Goal: Task Accomplishment & Management: Use online tool/utility

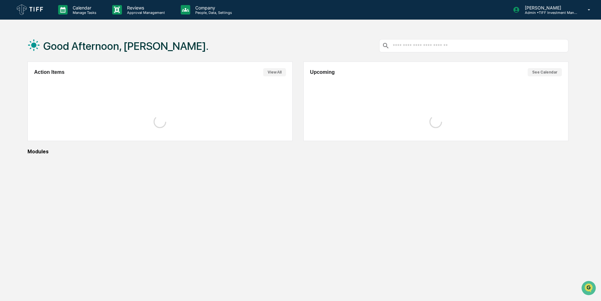
click at [214, 9] on p "Company" at bounding box center [212, 7] width 45 height 5
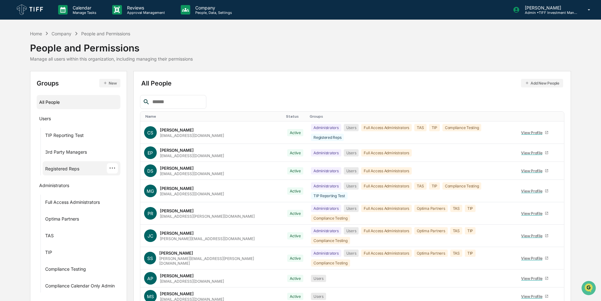
scroll to position [28, 0]
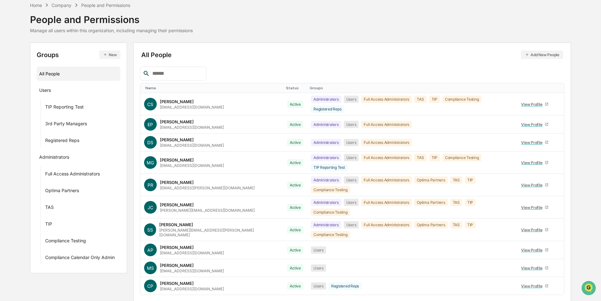
click at [102, 56] on button "New" at bounding box center [109, 55] width 21 height 9
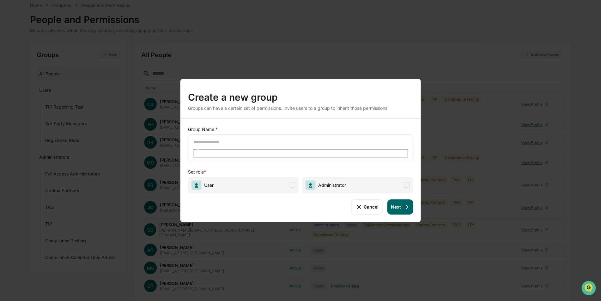
click at [248, 143] on div "​" at bounding box center [300, 148] width 225 height 27
click at [238, 145] on input "text" at bounding box center [215, 142] width 45 height 8
click at [214, 146] on input "**********" at bounding box center [215, 142] width 45 height 8
click at [238, 146] on input "**********" at bounding box center [215, 142] width 45 height 8
click at [300, 203] on div "Cancel Next" at bounding box center [300, 207] width 225 height 15
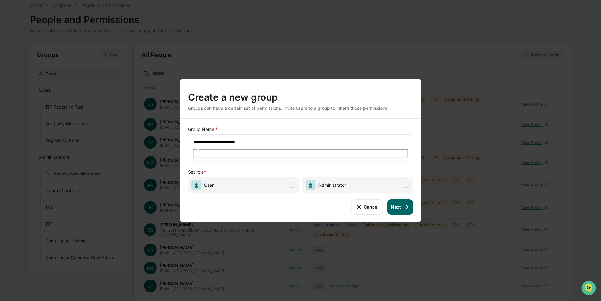
click at [238, 146] on input "**********" at bounding box center [215, 142] width 45 height 8
type input "**********"
click at [409, 182] on span at bounding box center [407, 185] width 6 height 6
click at [403, 204] on icon at bounding box center [405, 207] width 7 height 7
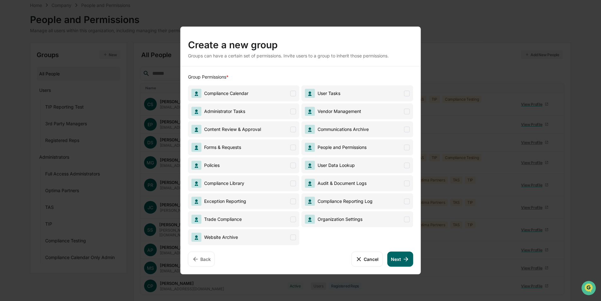
click at [403, 258] on icon at bounding box center [405, 259] width 7 height 7
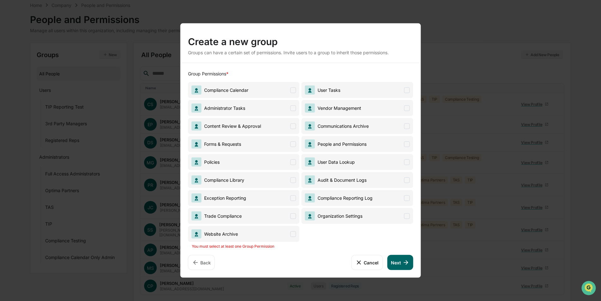
click at [293, 127] on span at bounding box center [293, 126] width 6 height 6
click at [392, 260] on button "Next" at bounding box center [400, 262] width 26 height 15
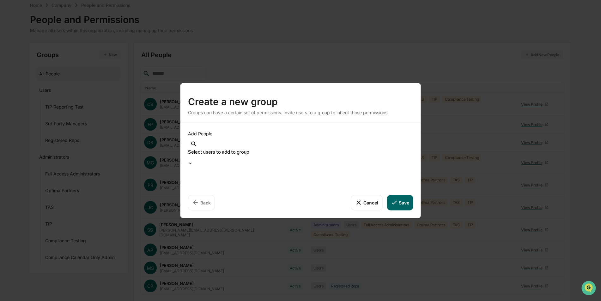
click at [258, 156] on div at bounding box center [300, 158] width 225 height 6
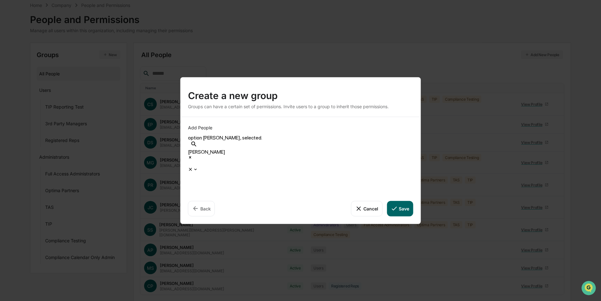
click at [372, 161] on div at bounding box center [300, 164] width 225 height 6
click at [364, 161] on div at bounding box center [300, 164] width 225 height 6
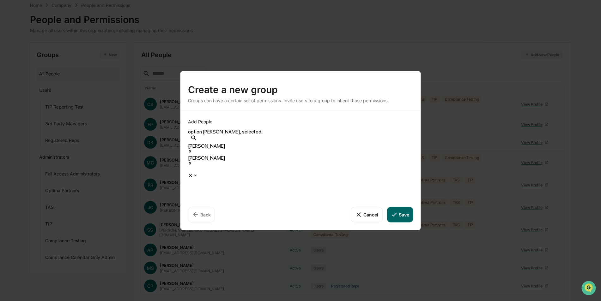
drag, startPoint x: 304, startPoint y: 150, endPoint x: 309, endPoint y: 154, distance: 6.1
click at [309, 154] on div "[PERSON_NAME] [PERSON_NAME]" at bounding box center [300, 158] width 225 height 30
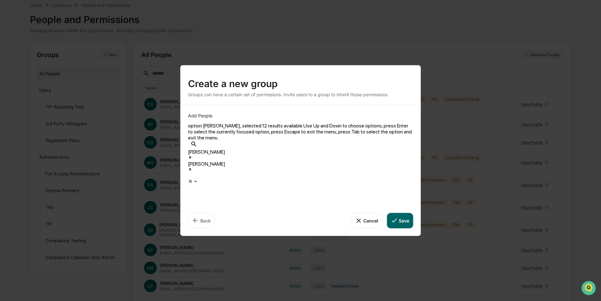
click at [309, 173] on div at bounding box center [300, 176] width 225 height 6
type input "***"
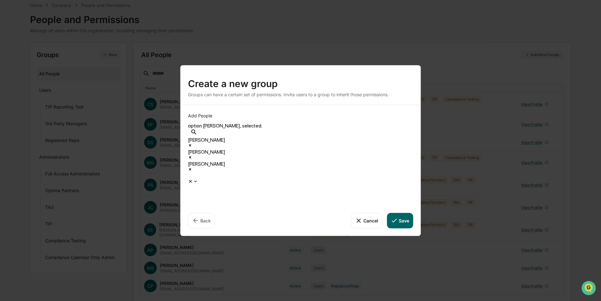
click at [363, 173] on div at bounding box center [300, 176] width 225 height 6
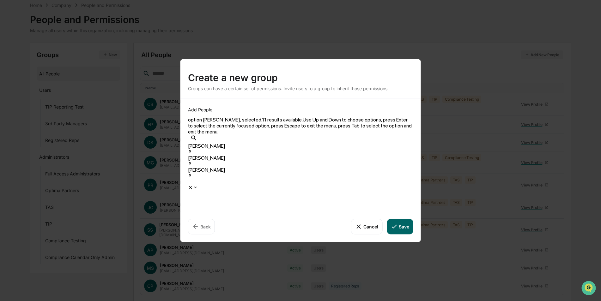
click at [343, 179] on div at bounding box center [300, 182] width 225 height 6
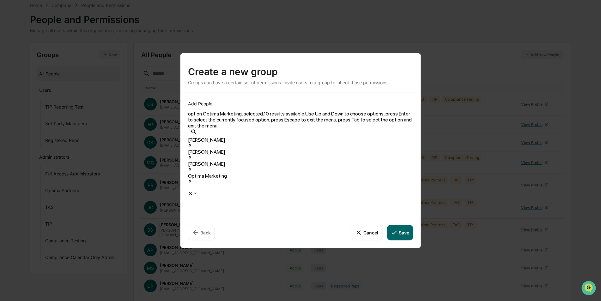
click at [377, 185] on div at bounding box center [300, 188] width 225 height 6
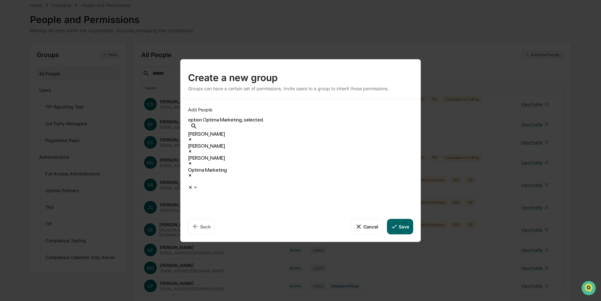
click at [380, 179] on div at bounding box center [300, 182] width 225 height 6
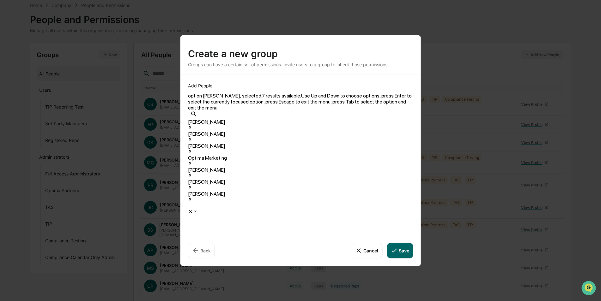
scroll to position [0, 0]
click at [375, 59] on div "Create a new group" at bounding box center [300, 51] width 225 height 16
click at [374, 75] on div "Create a new group Groups can have a certain set of permissions. Invite users t…" at bounding box center [300, 54] width 240 height 39
click at [371, 203] on div at bounding box center [300, 206] width 225 height 6
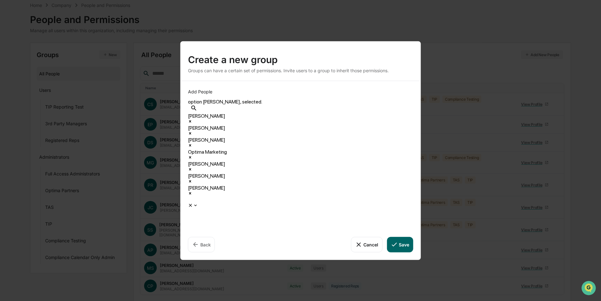
click at [408, 237] on button "Save" at bounding box center [400, 244] width 26 height 15
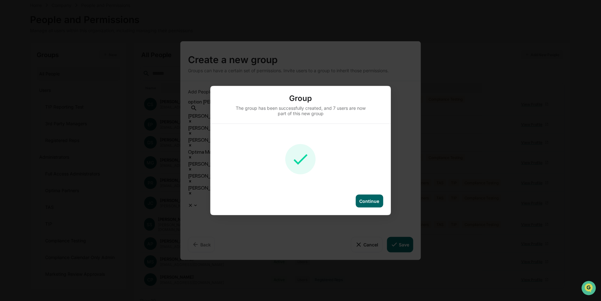
click at [367, 199] on div "Continue" at bounding box center [369, 201] width 20 height 5
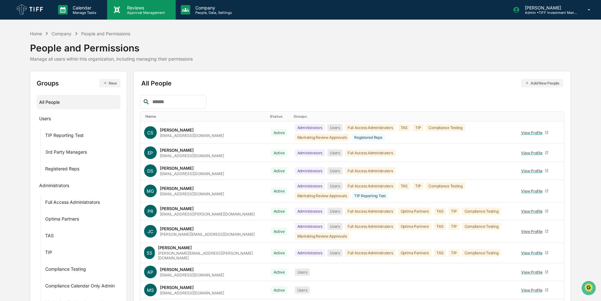
click at [140, 13] on p "Approval Management" at bounding box center [145, 12] width 46 height 4
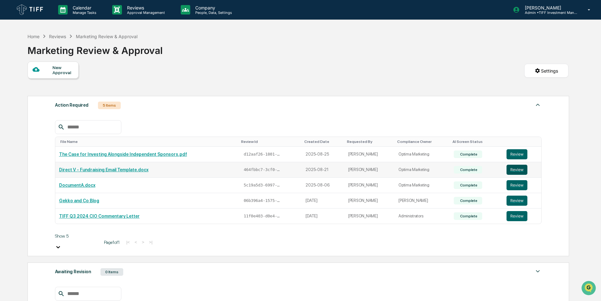
click at [518, 168] on button "Review" at bounding box center [516, 170] width 21 height 10
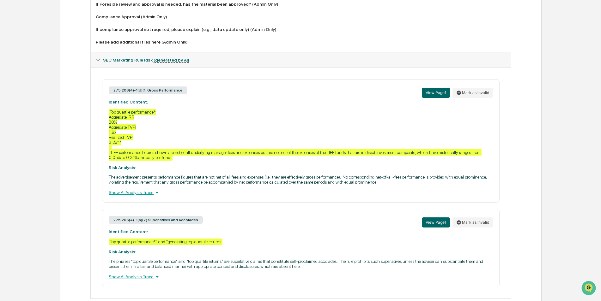
scroll to position [600, 0]
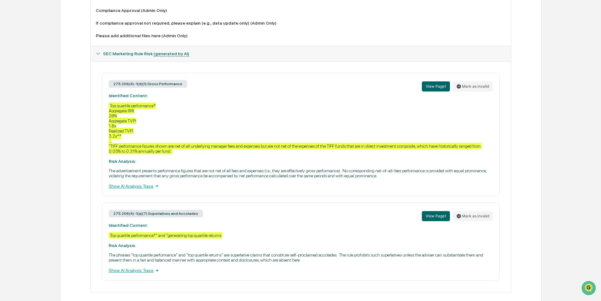
click at [137, 190] on div "275.206(4)-1(d)(1) Gross Performance View Page 1 Mark as invalid Identified Con…" at bounding box center [300, 135] width 397 height 124
click at [141, 188] on div "Show AI Analysis Trace" at bounding box center [301, 186] width 384 height 7
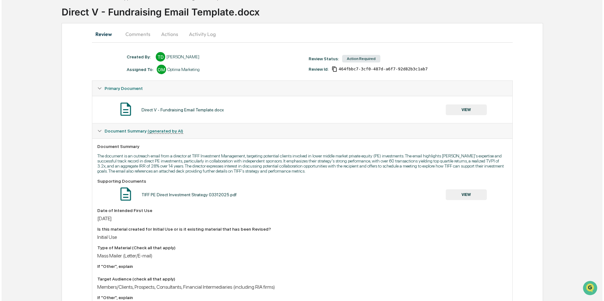
scroll to position [0, 0]
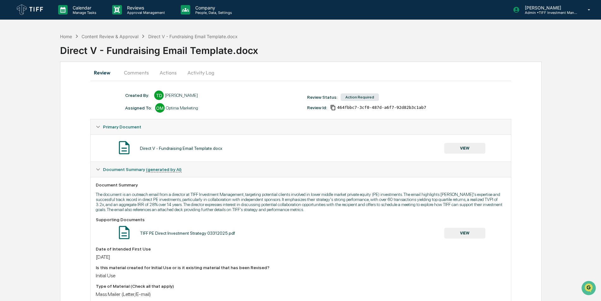
click at [142, 74] on button "Comments" at bounding box center [136, 72] width 35 height 15
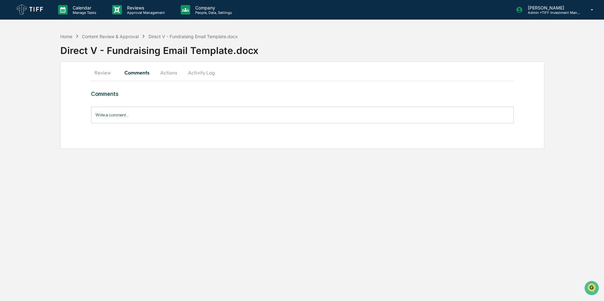
click at [165, 75] on button "Actions" at bounding box center [168, 72] width 28 height 15
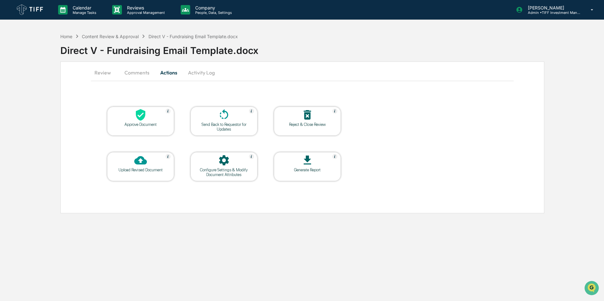
click at [202, 75] on button "Activity Log" at bounding box center [201, 72] width 37 height 15
